Goal: Transaction & Acquisition: Download file/media

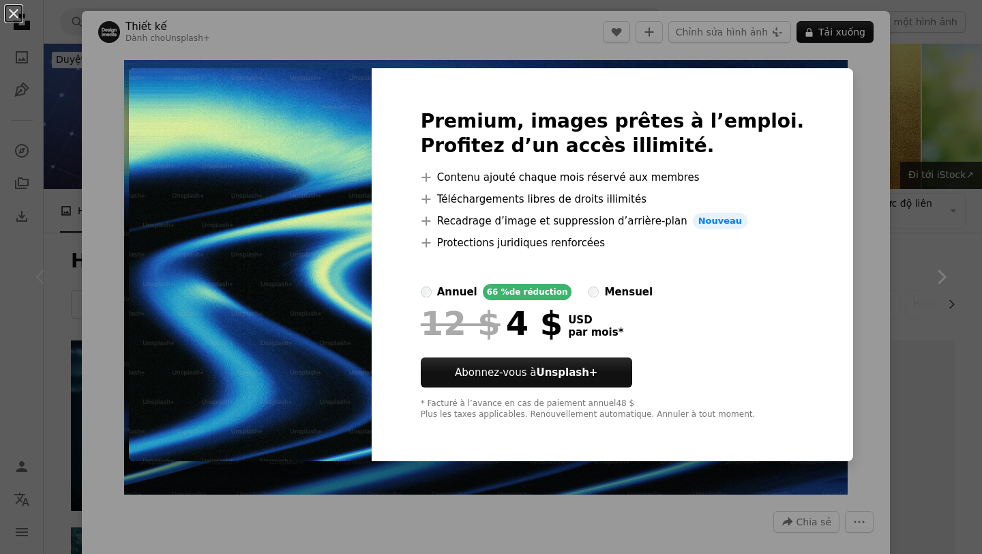
scroll to position [1287, 0]
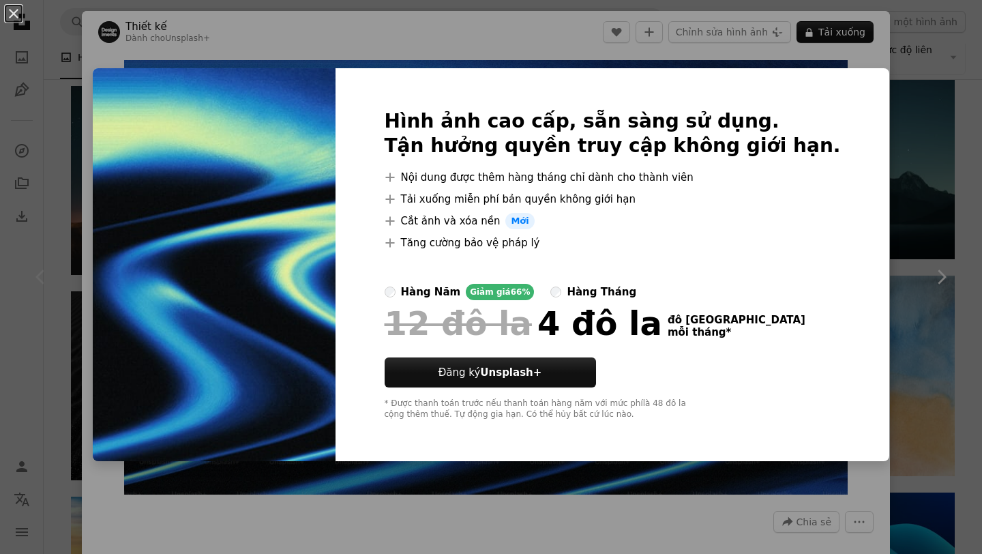
click at [606, 58] on div "An X shape Hình ảnh cao cấp, sẵn sàng sử dụng. Tận hưởng quyền truy cập không g…" at bounding box center [491, 277] width 982 height 554
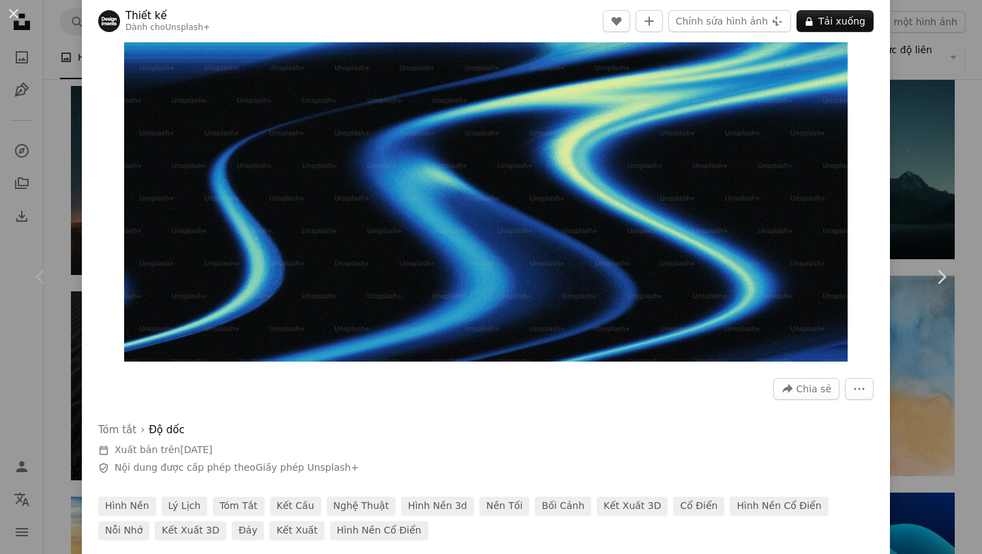
scroll to position [134, 0]
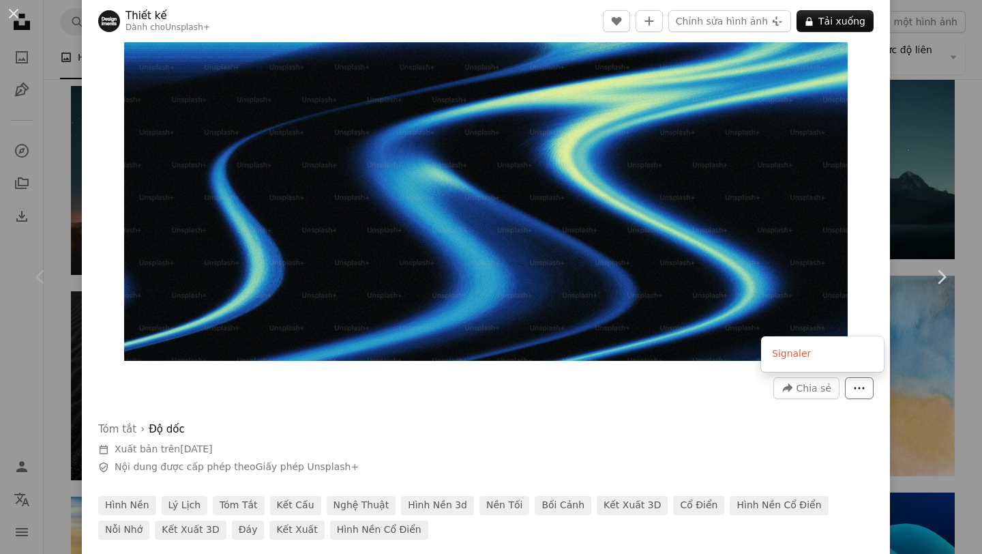
click at [874, 389] on button "More Actions" at bounding box center [859, 388] width 29 height 22
click at [882, 285] on dialog "An X shape Chevron left Chevron right Thiết kế Dành cho Unsplash+ A heart A plu…" at bounding box center [491, 277] width 982 height 554
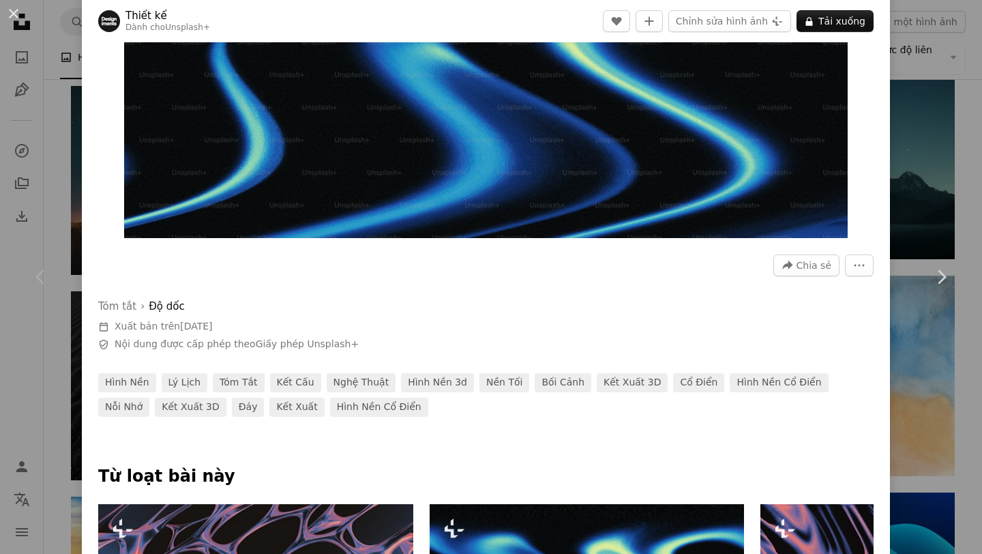
scroll to position [0, 0]
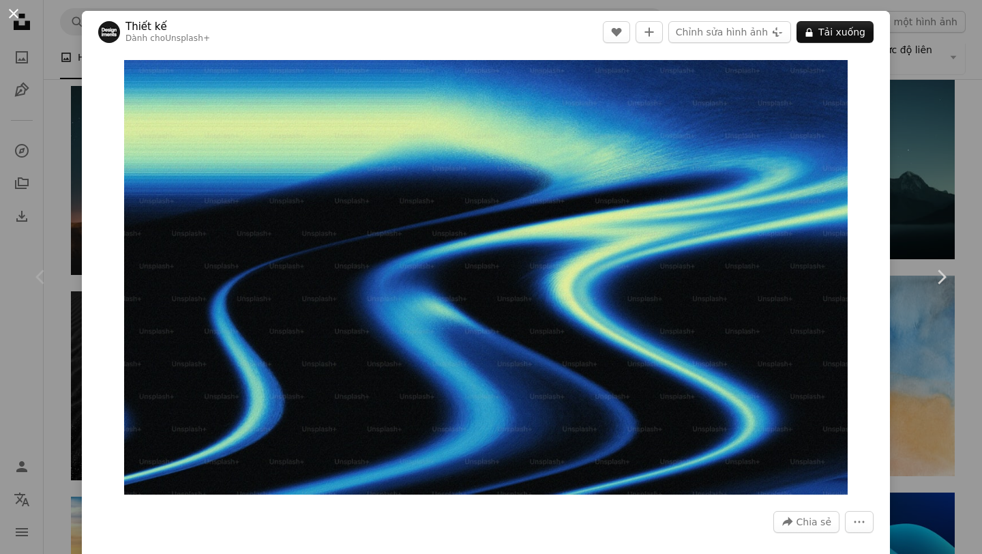
click at [8, 12] on button "An X shape" at bounding box center [13, 13] width 16 height 16
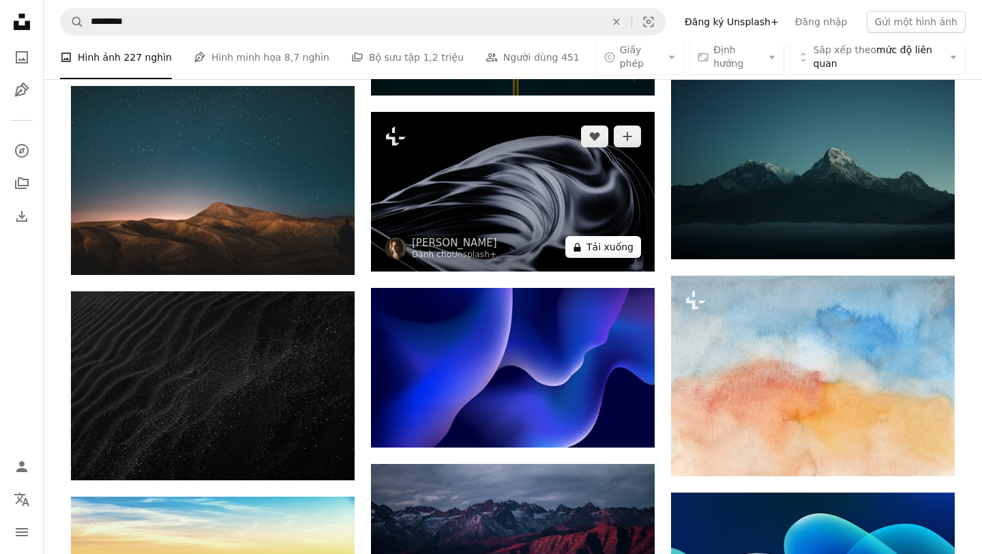
click at [602, 248] on font "Tải xuống" at bounding box center [609, 246] width 47 height 11
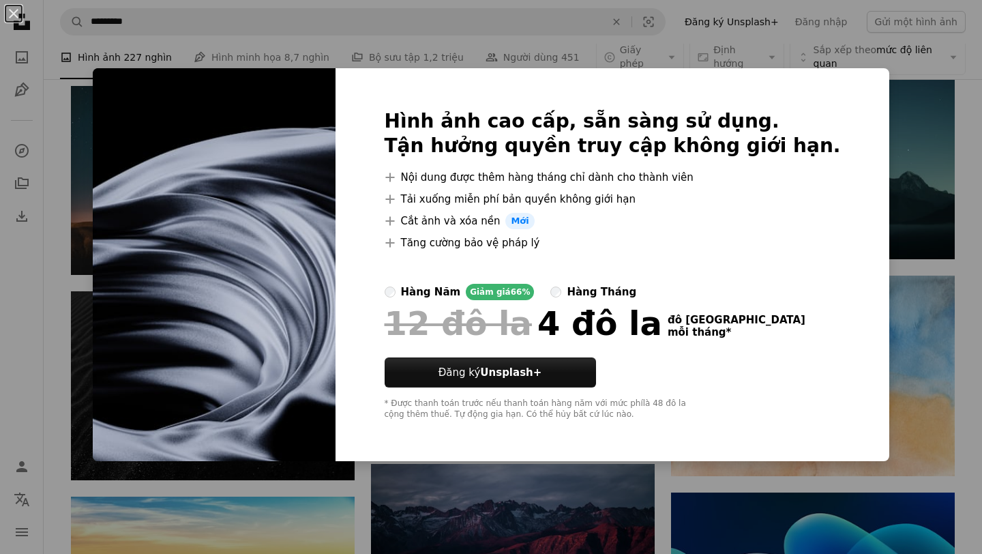
click at [83, 296] on div "An X shape Hình ảnh cao cấp, sẵn sàng sử dụng. Tận hưởng quyền truy cập không g…" at bounding box center [491, 277] width 982 height 554
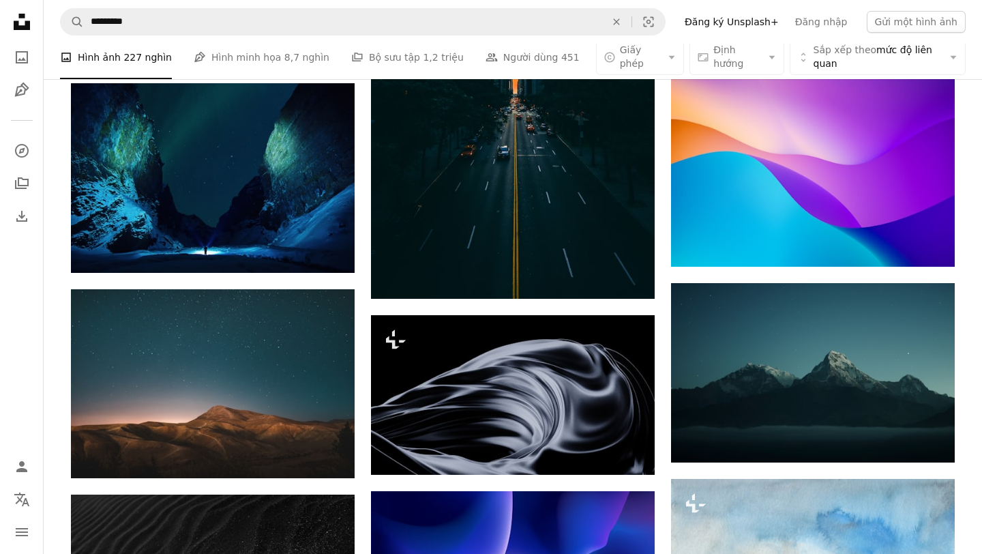
scroll to position [1087, 0]
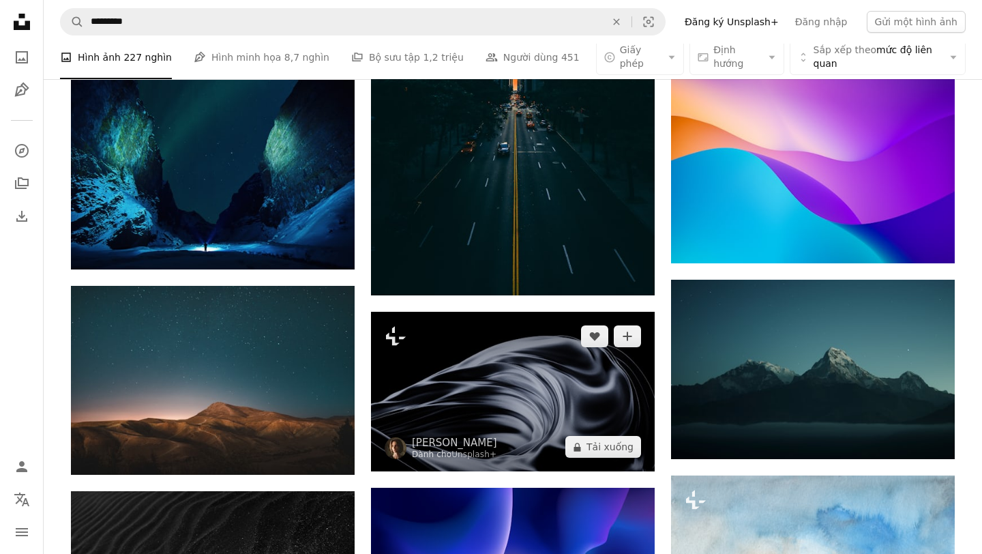
click at [479, 364] on img at bounding box center [513, 392] width 284 height 160
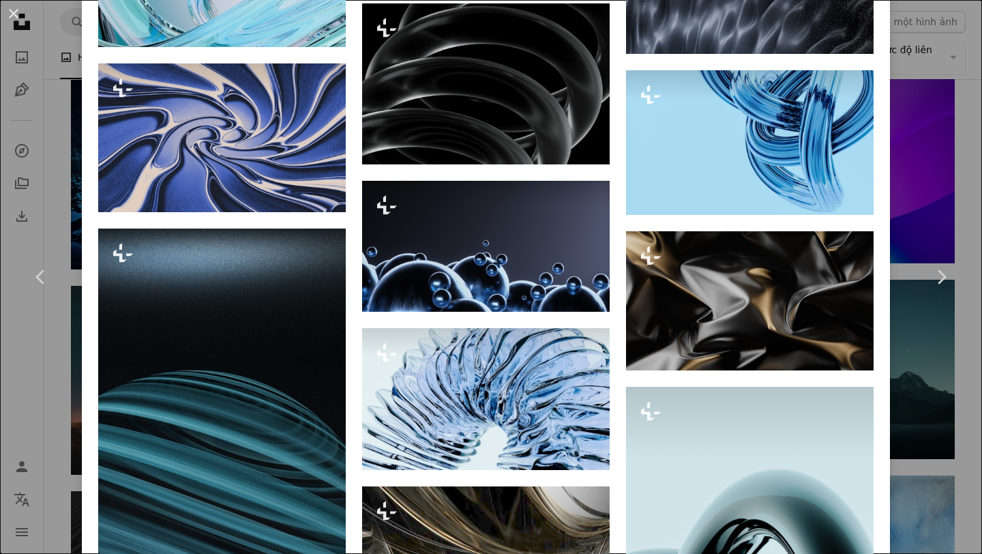
scroll to position [2117, 0]
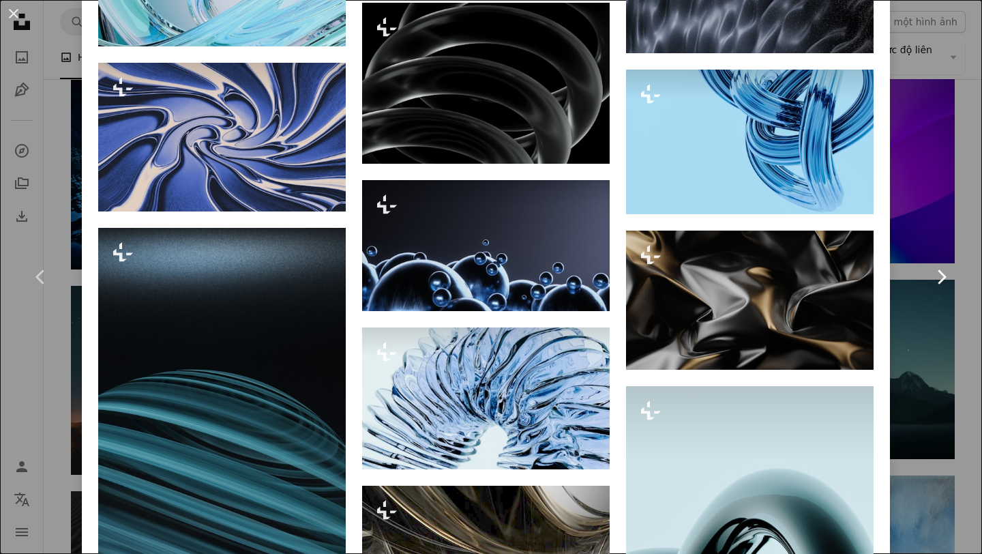
click at [909, 270] on link "Chevron right" at bounding box center [941, 276] width 82 height 131
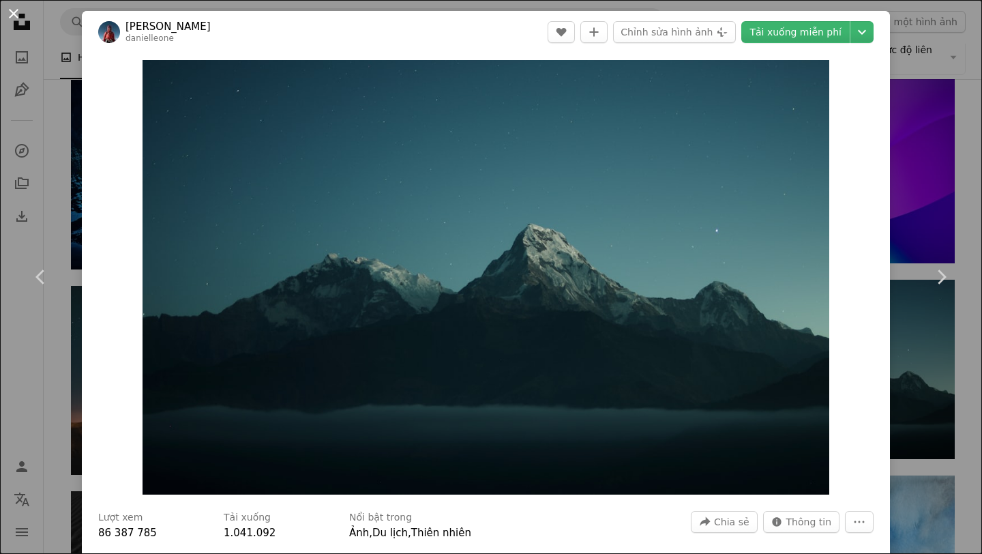
click at [8, 16] on button "An X shape" at bounding box center [13, 13] width 16 height 16
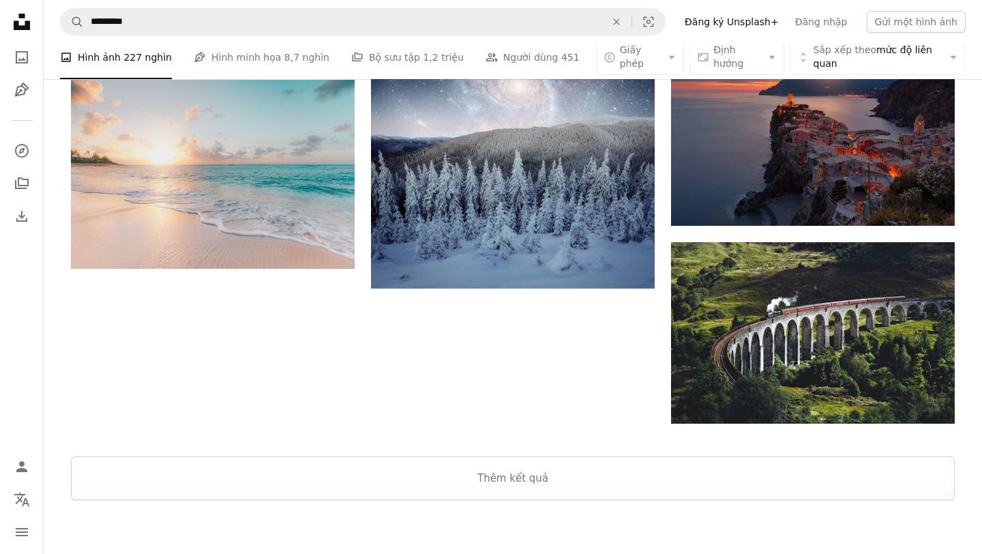
scroll to position [3378, 0]
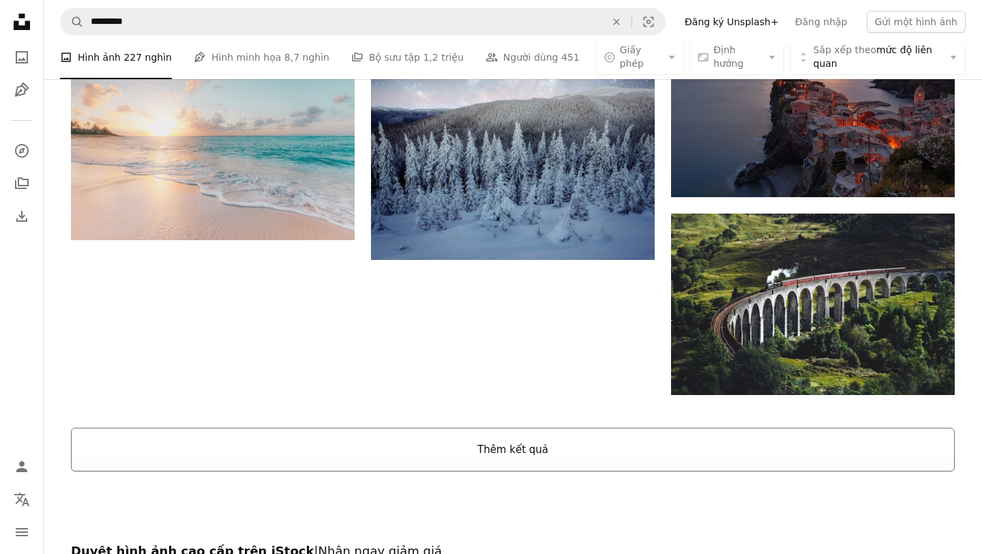
click at [473, 445] on button "Thêm kết quả" at bounding box center [513, 450] width 884 height 44
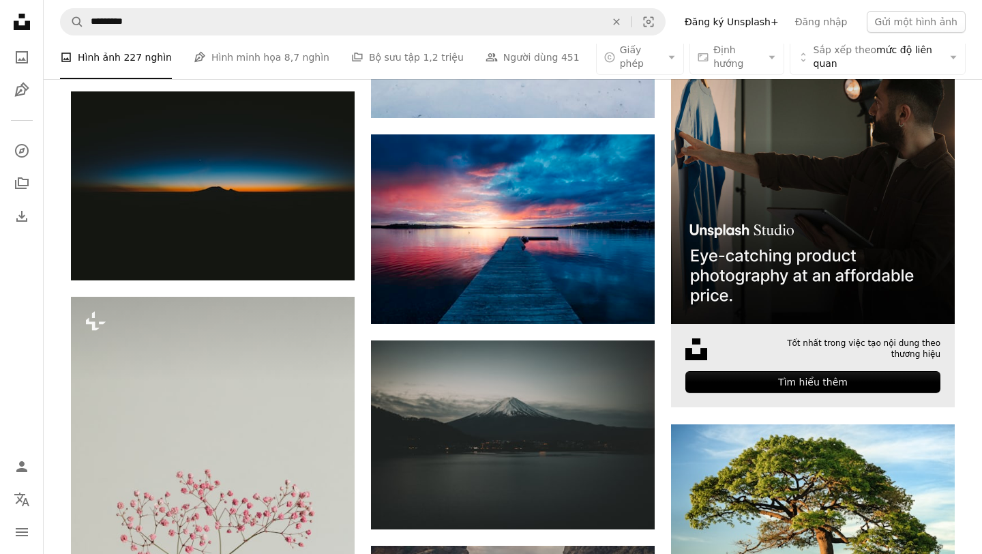
scroll to position [3941, 0]
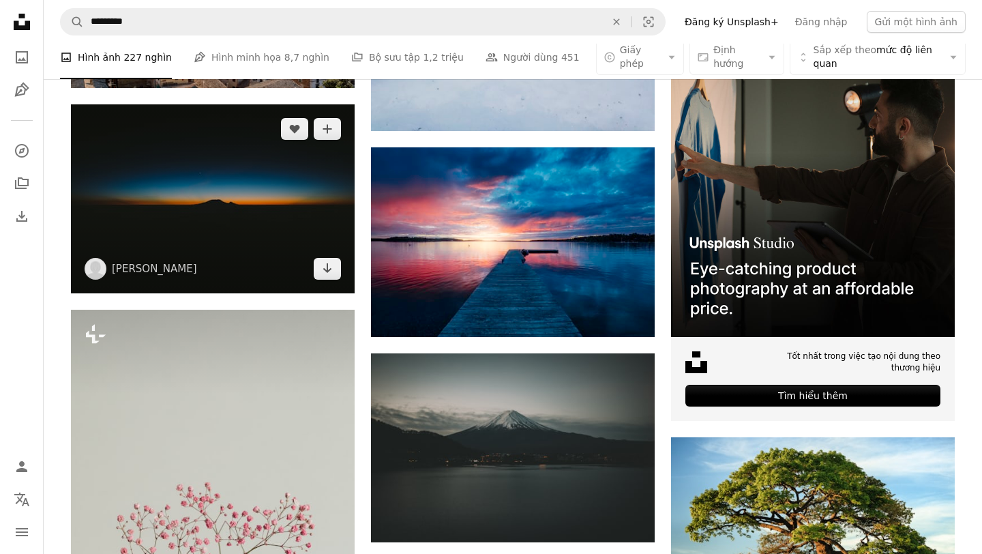
click at [308, 221] on img at bounding box center [213, 198] width 284 height 189
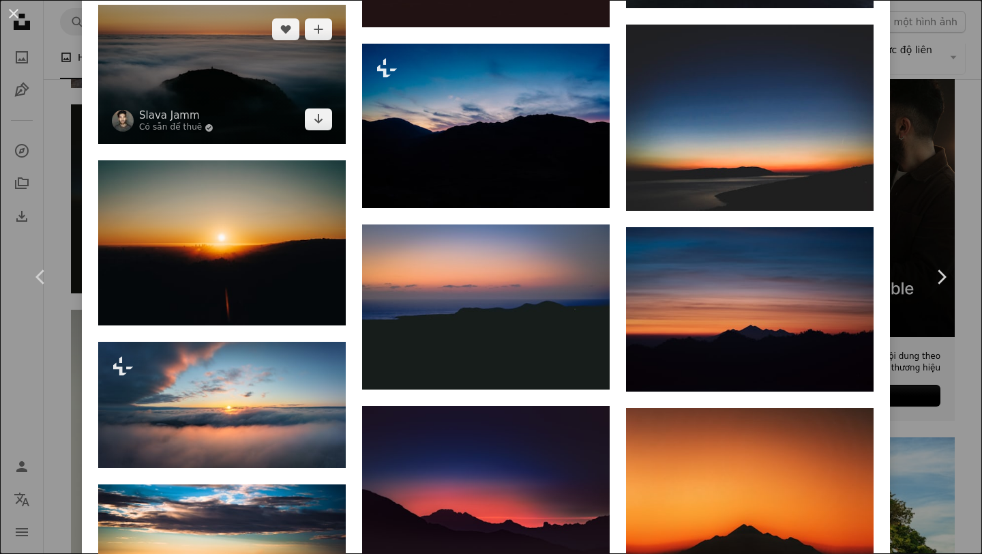
scroll to position [2068, 0]
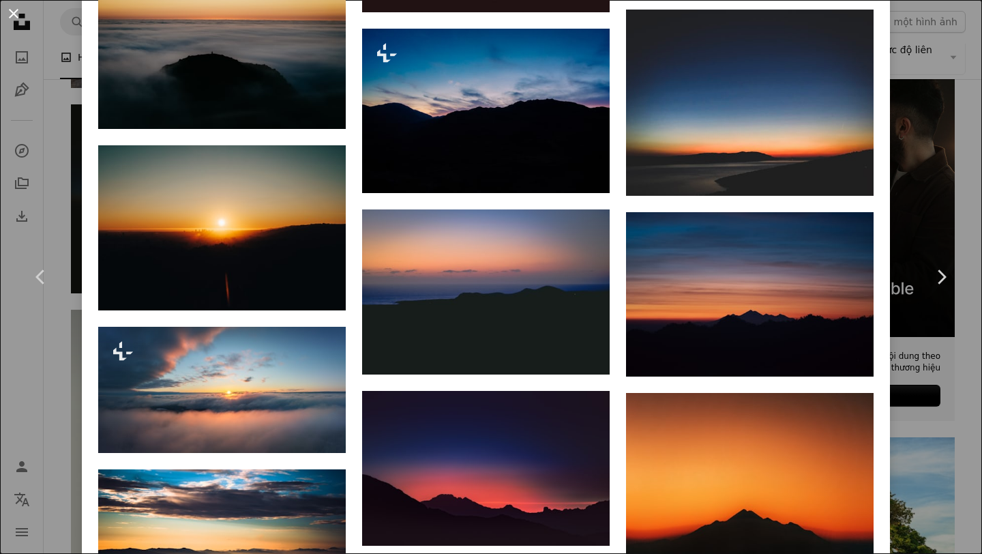
click at [11, 10] on button "An X shape" at bounding box center [13, 13] width 16 height 16
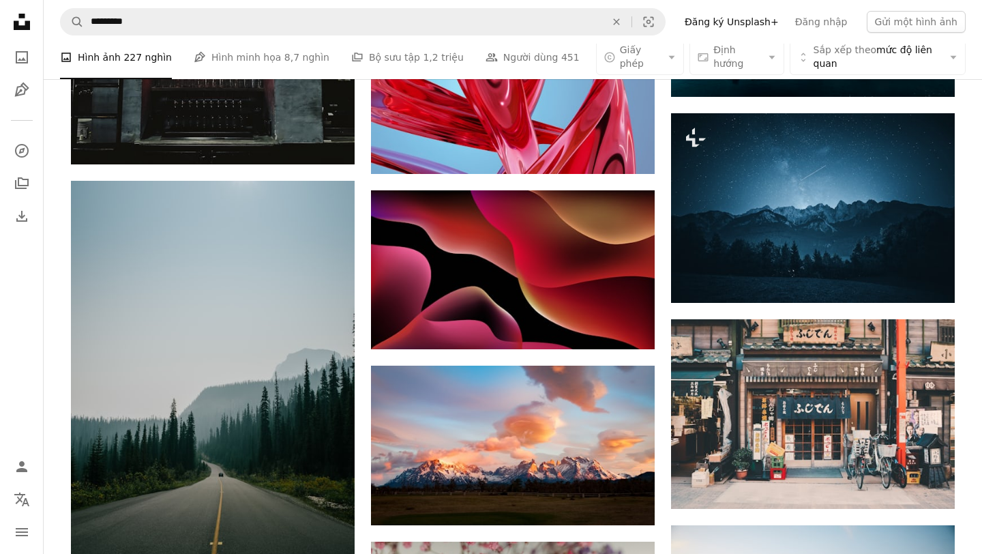
scroll to position [8671, 0]
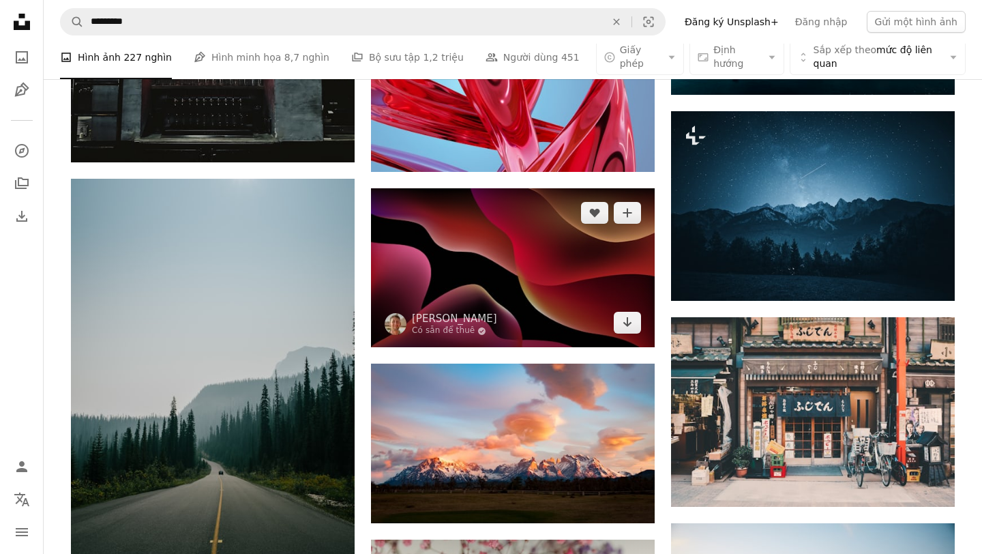
click at [566, 314] on img at bounding box center [513, 268] width 284 height 160
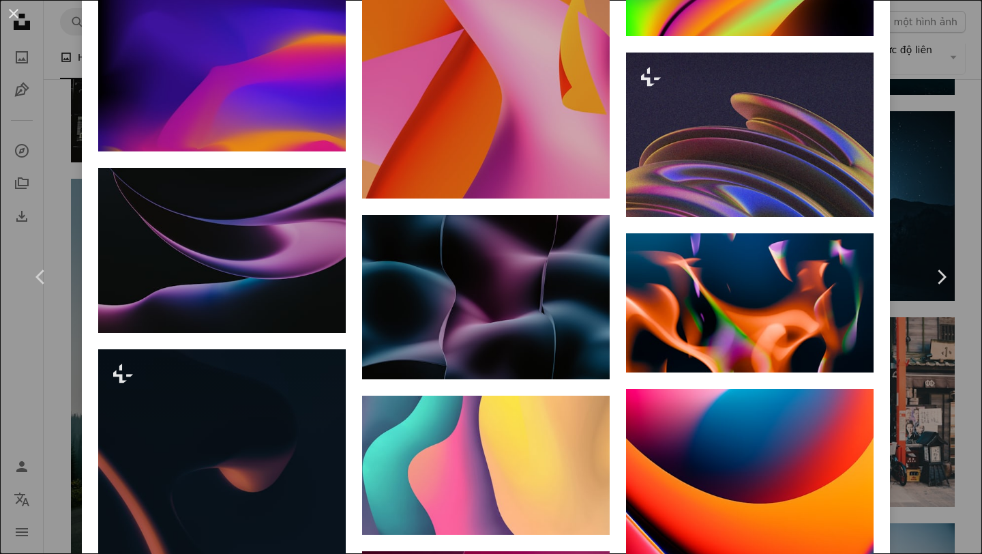
scroll to position [2756, 0]
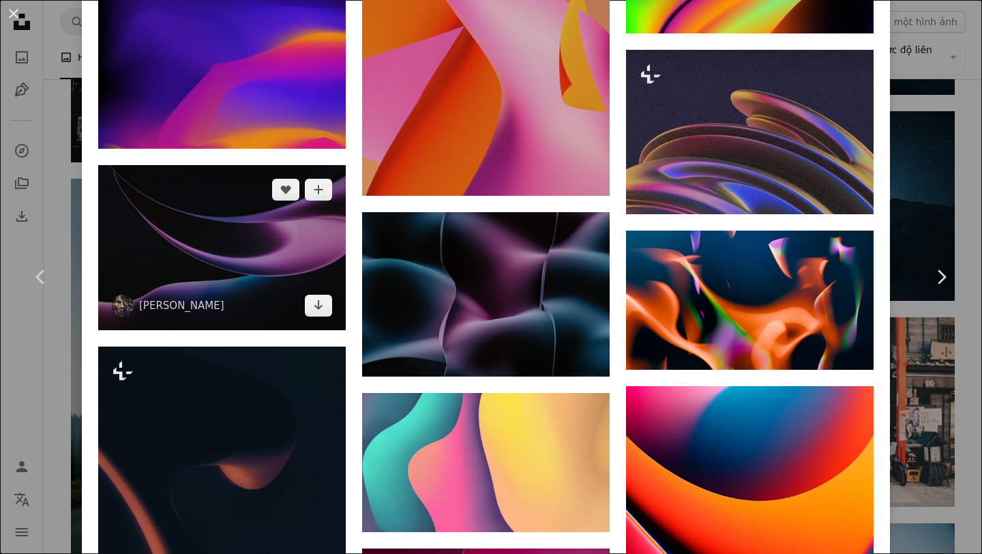
click at [293, 307] on img at bounding box center [222, 247] width 248 height 165
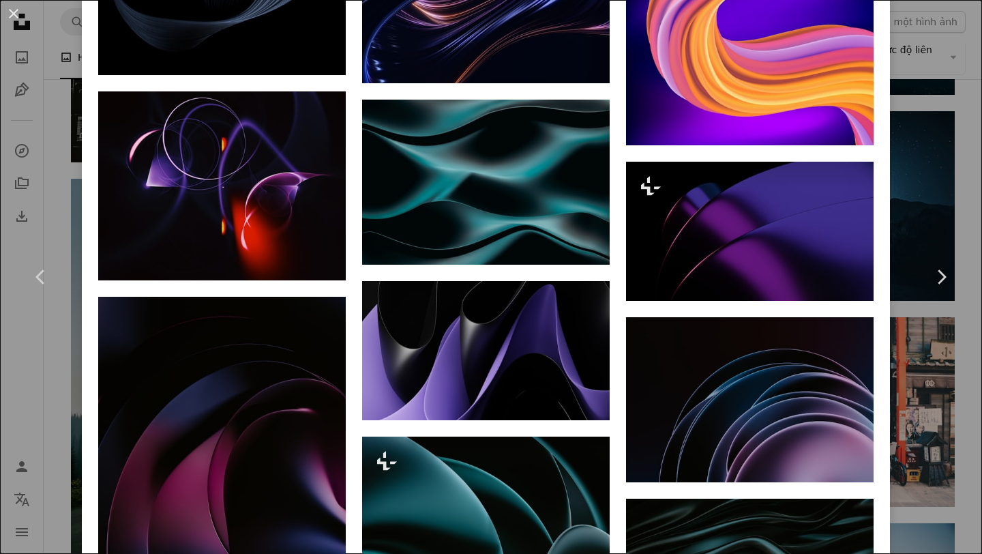
scroll to position [2260, 0]
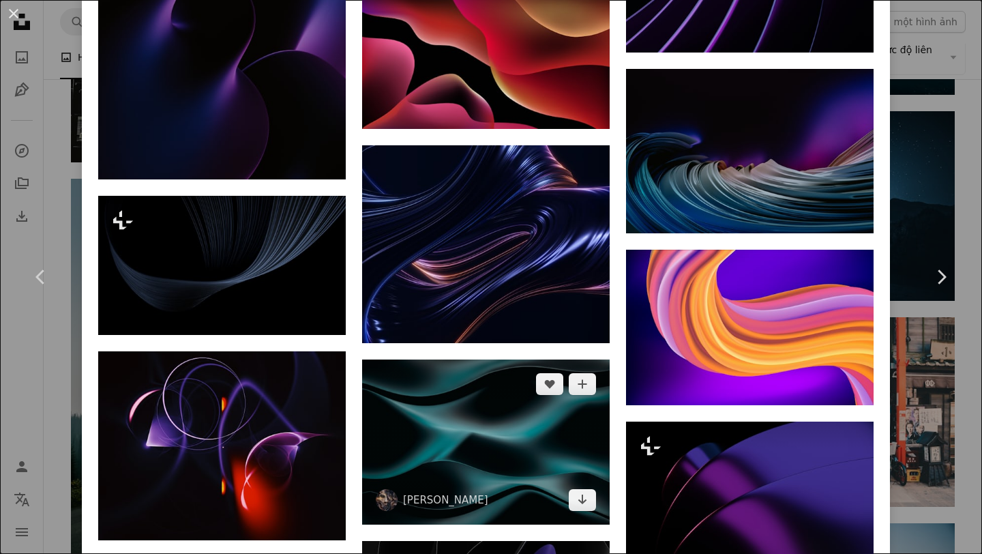
click at [564, 498] on img at bounding box center [486, 441] width 248 height 165
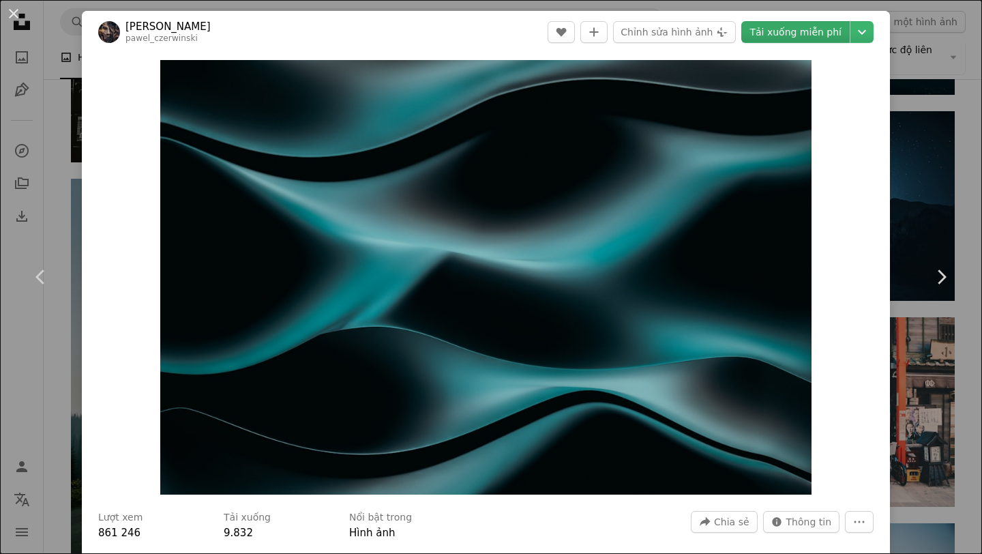
click at [797, 29] on font "Tải xuống miễn phí" at bounding box center [795, 32] width 92 height 11
